Goal: Information Seeking & Learning: Learn about a topic

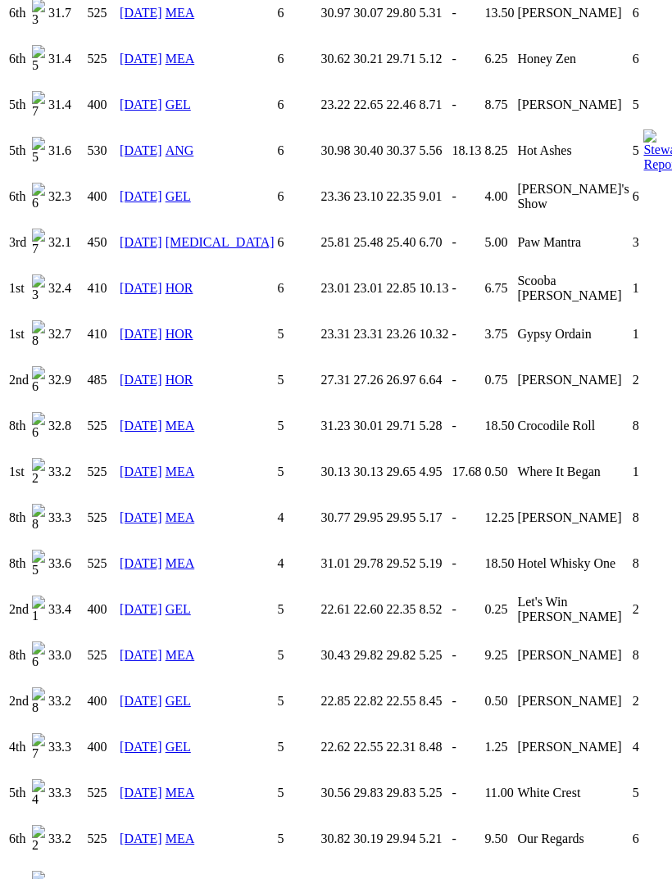
scroll to position [1546, 0]
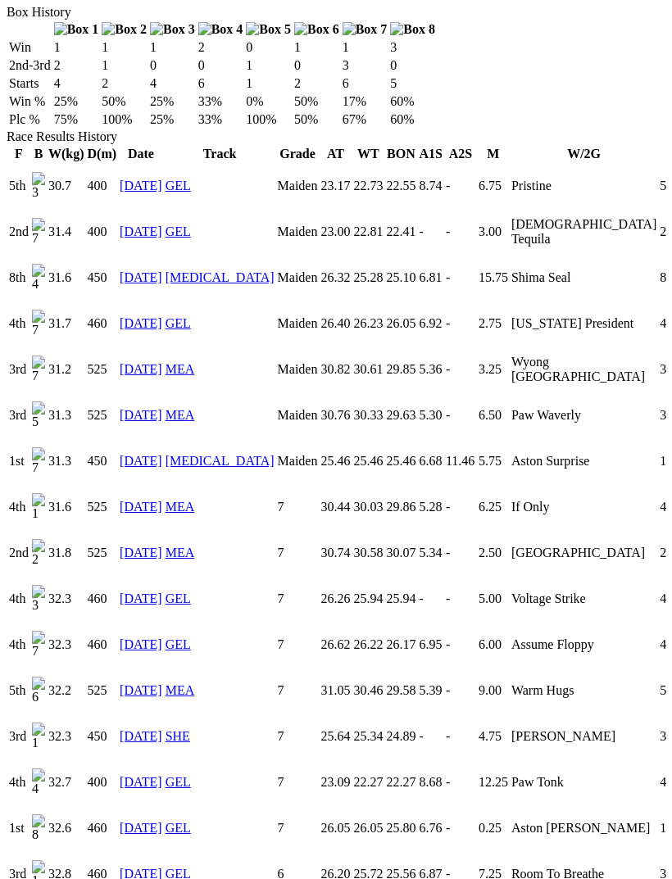
scroll to position [1099, 0]
click at [147, 238] on link "[DATE]" at bounding box center [141, 231] width 43 height 14
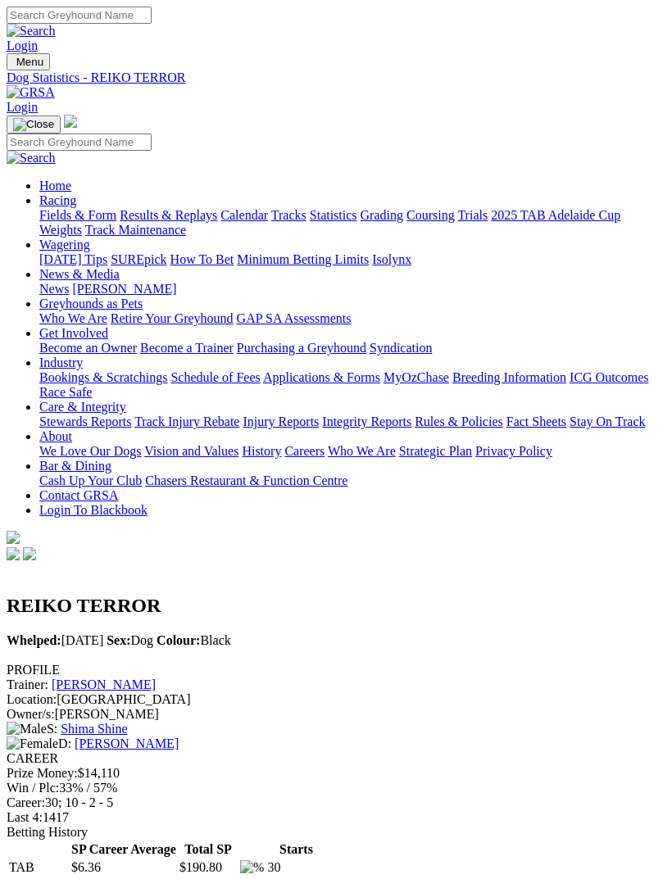
scroll to position [1152, 0]
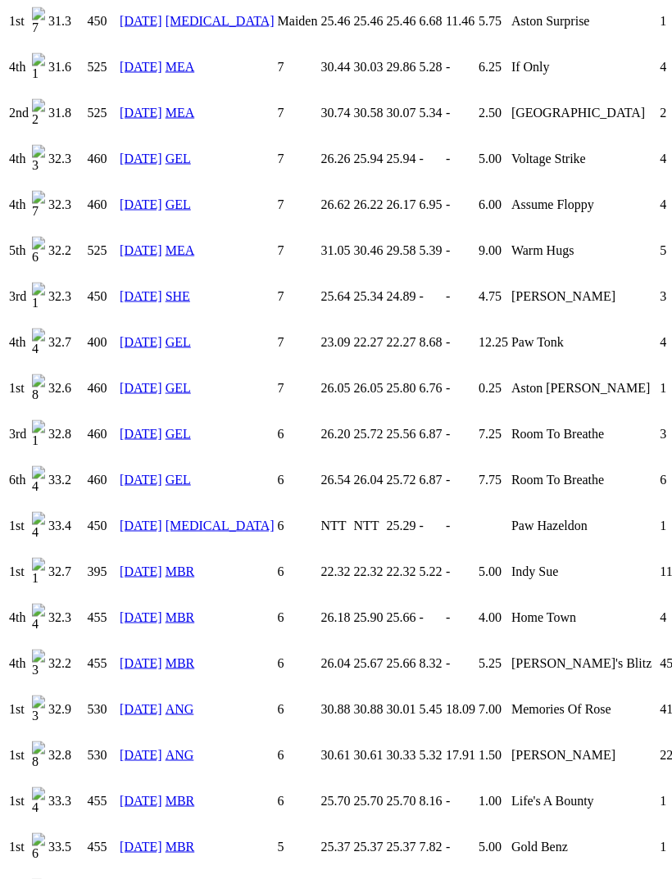
scroll to position [1539, 0]
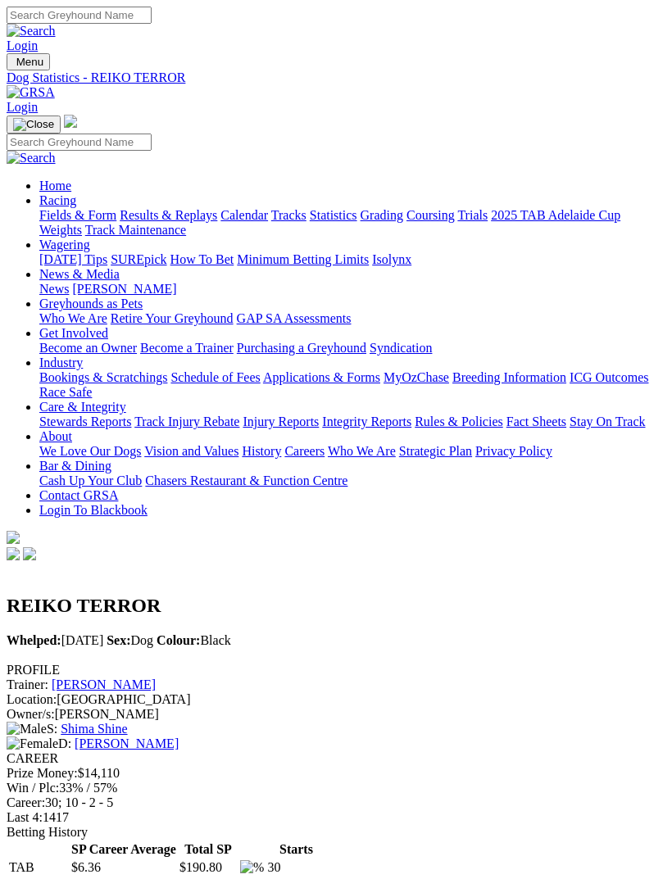
scroll to position [1592, 0]
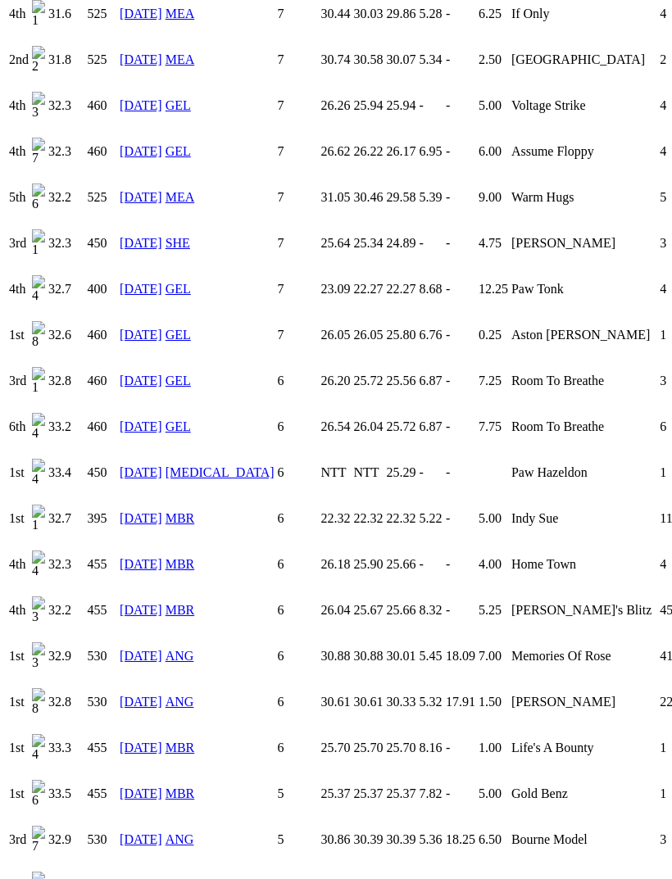
click at [141, 786] on link "20 Jul 25" at bounding box center [141, 793] width 43 height 14
click at [138, 786] on link "20 Jul 25" at bounding box center [141, 793] width 43 height 14
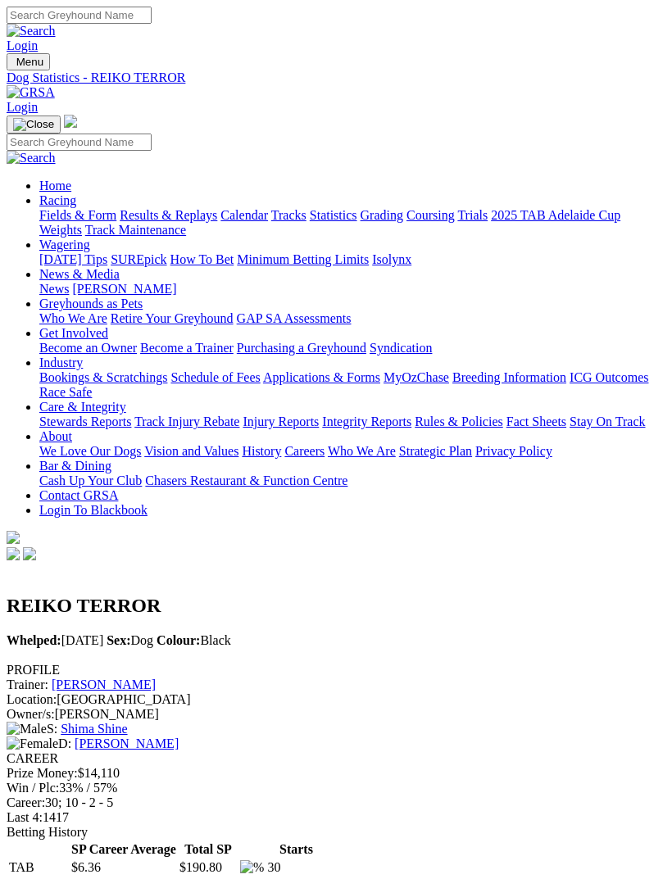
scroll to position [1592, 0]
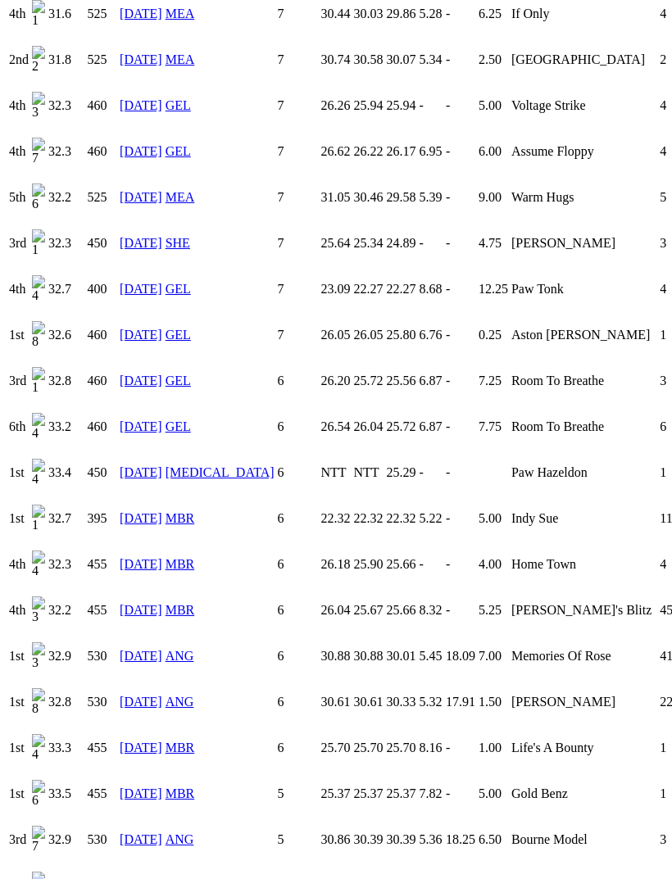
click at [140, 741] on link "13 Jul 25" at bounding box center [141, 748] width 43 height 14
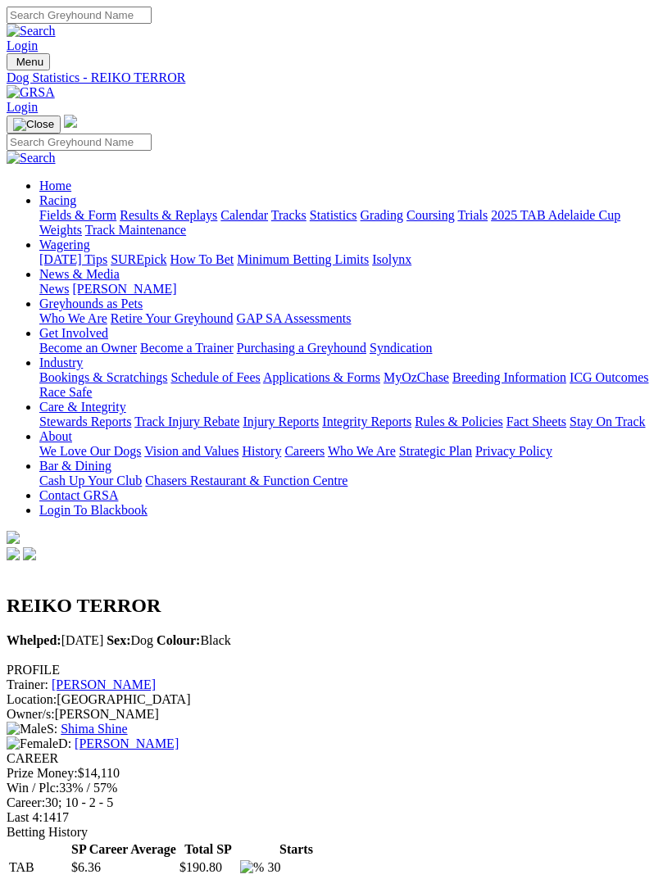
scroll to position [1592, 0]
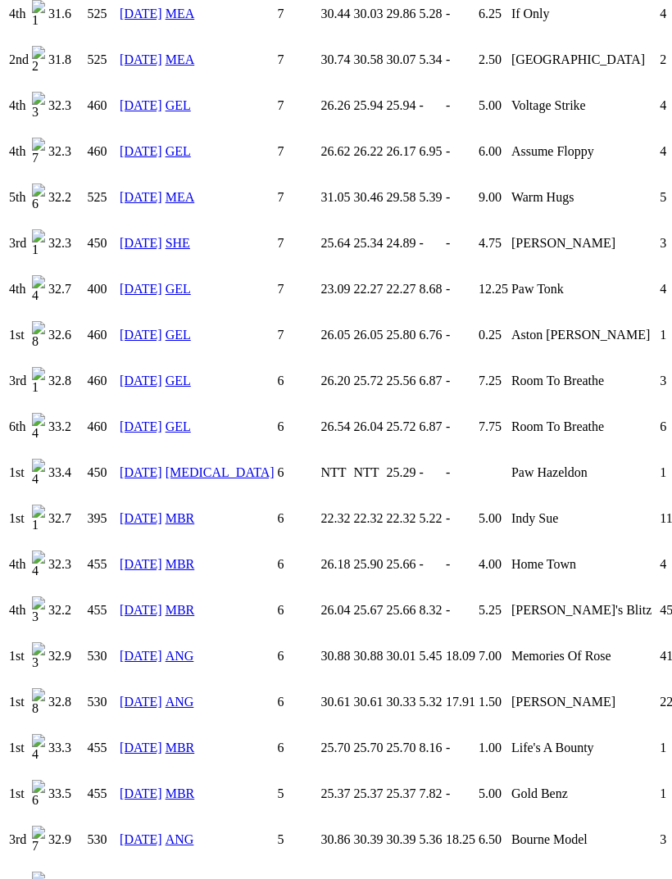
click at [143, 695] on link "[DATE]" at bounding box center [141, 702] width 43 height 14
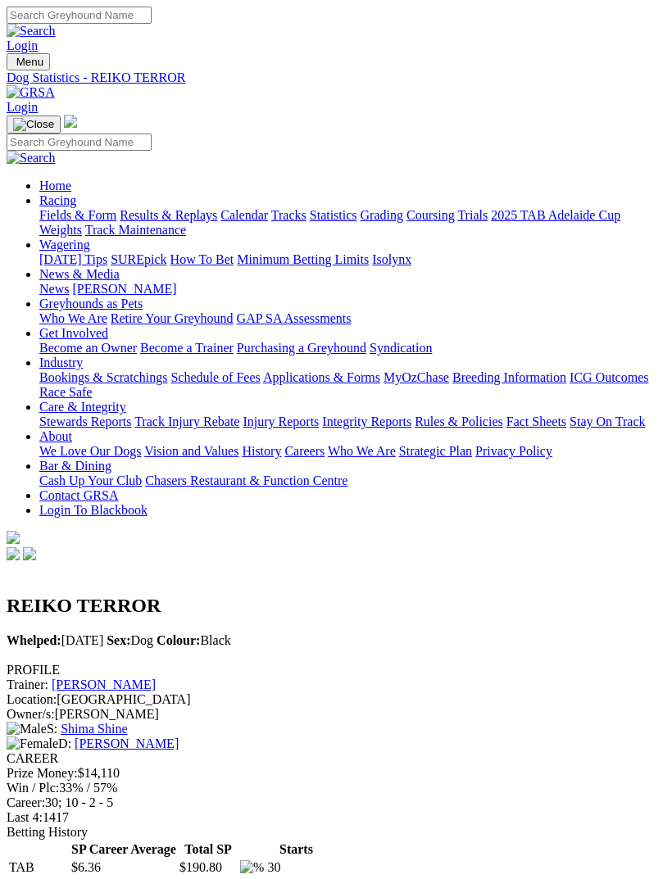
scroll to position [1592, 0]
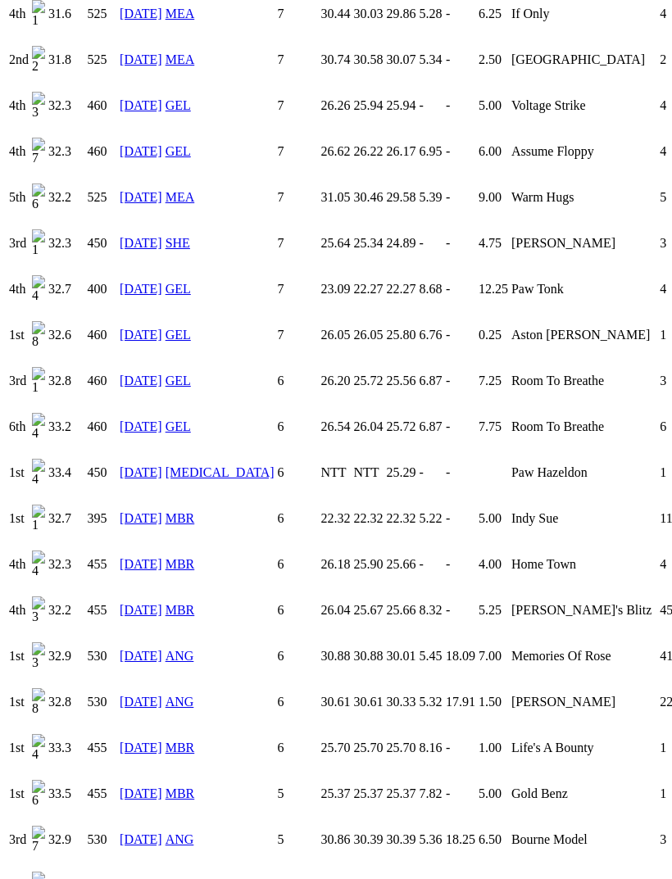
click at [143, 649] on link "[DATE]" at bounding box center [141, 656] width 43 height 14
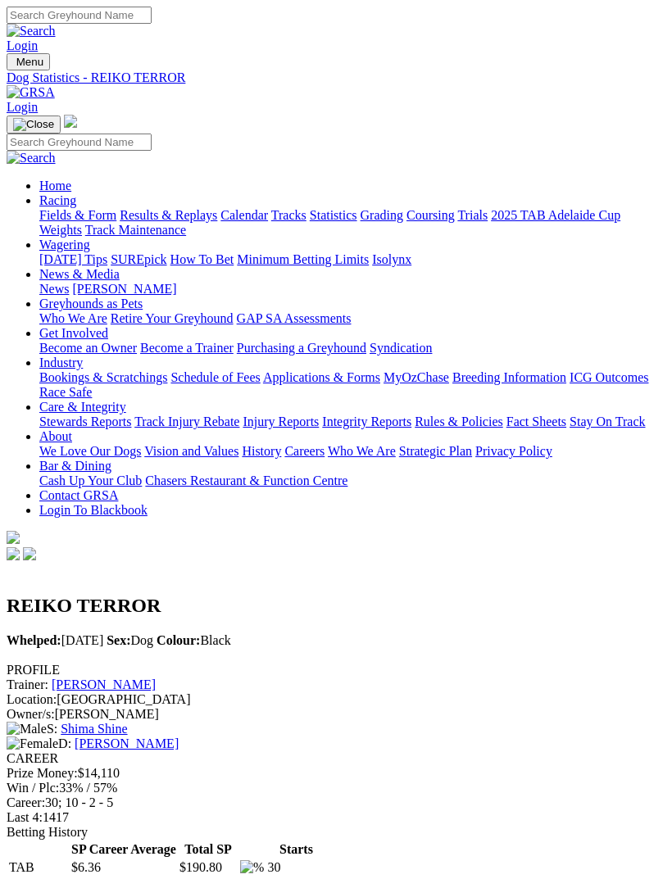
scroll to position [1592, 0]
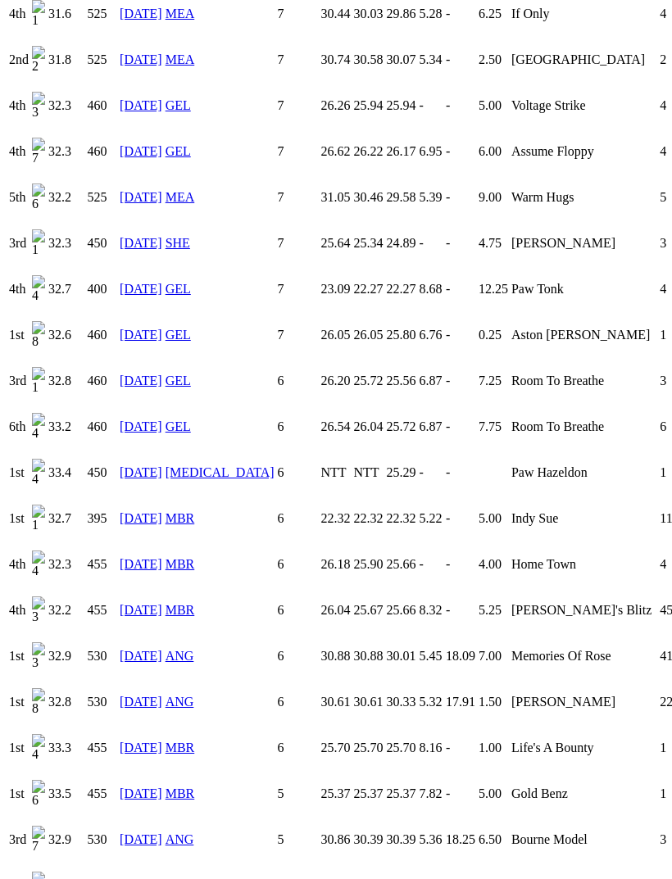
click at [146, 511] on link "11 May 25" at bounding box center [141, 518] width 43 height 14
